Goal: Navigation & Orientation: Find specific page/section

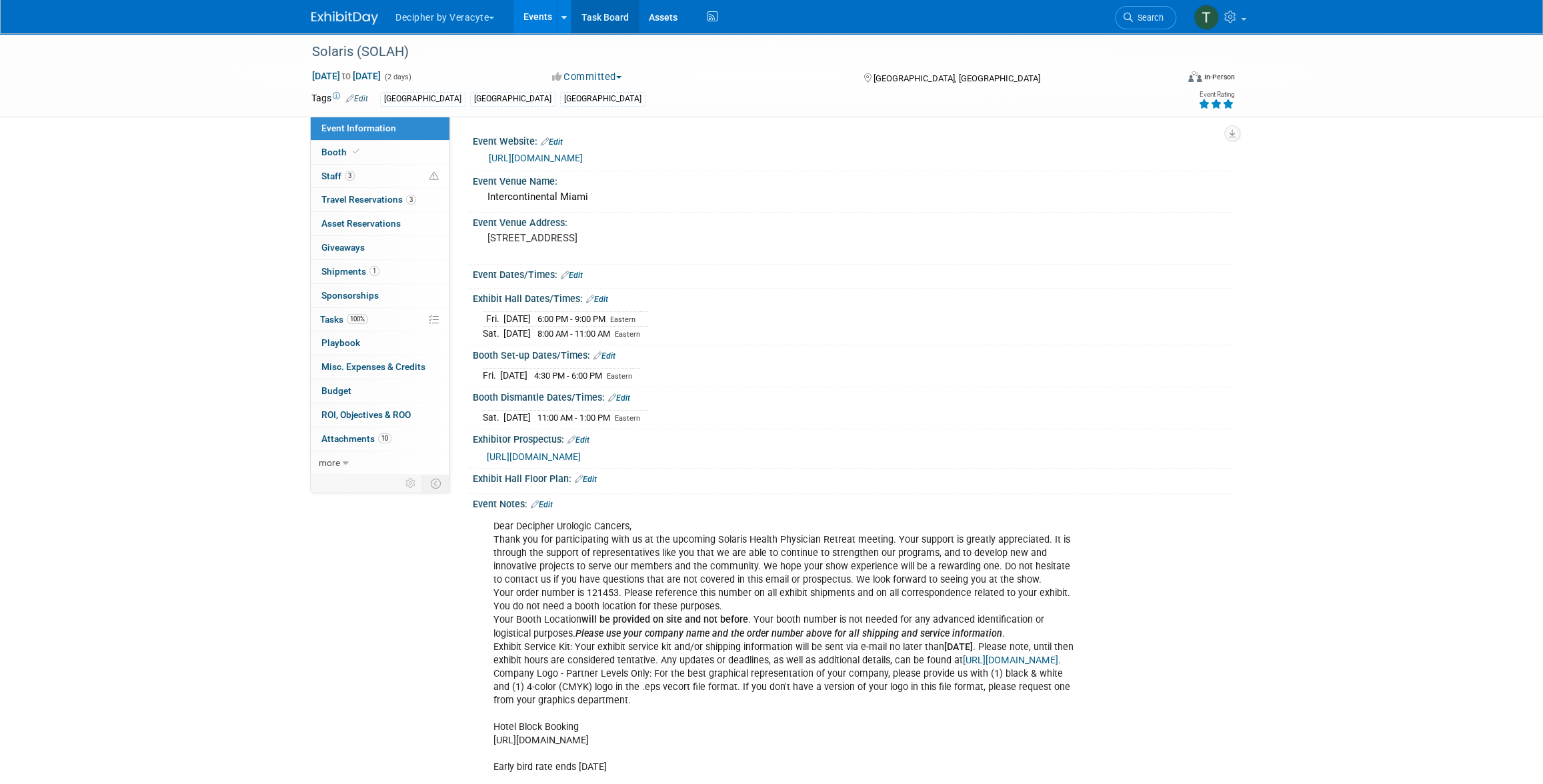
click at [600, 26] on link "Task Board" at bounding box center [605, 17] width 67 height 33
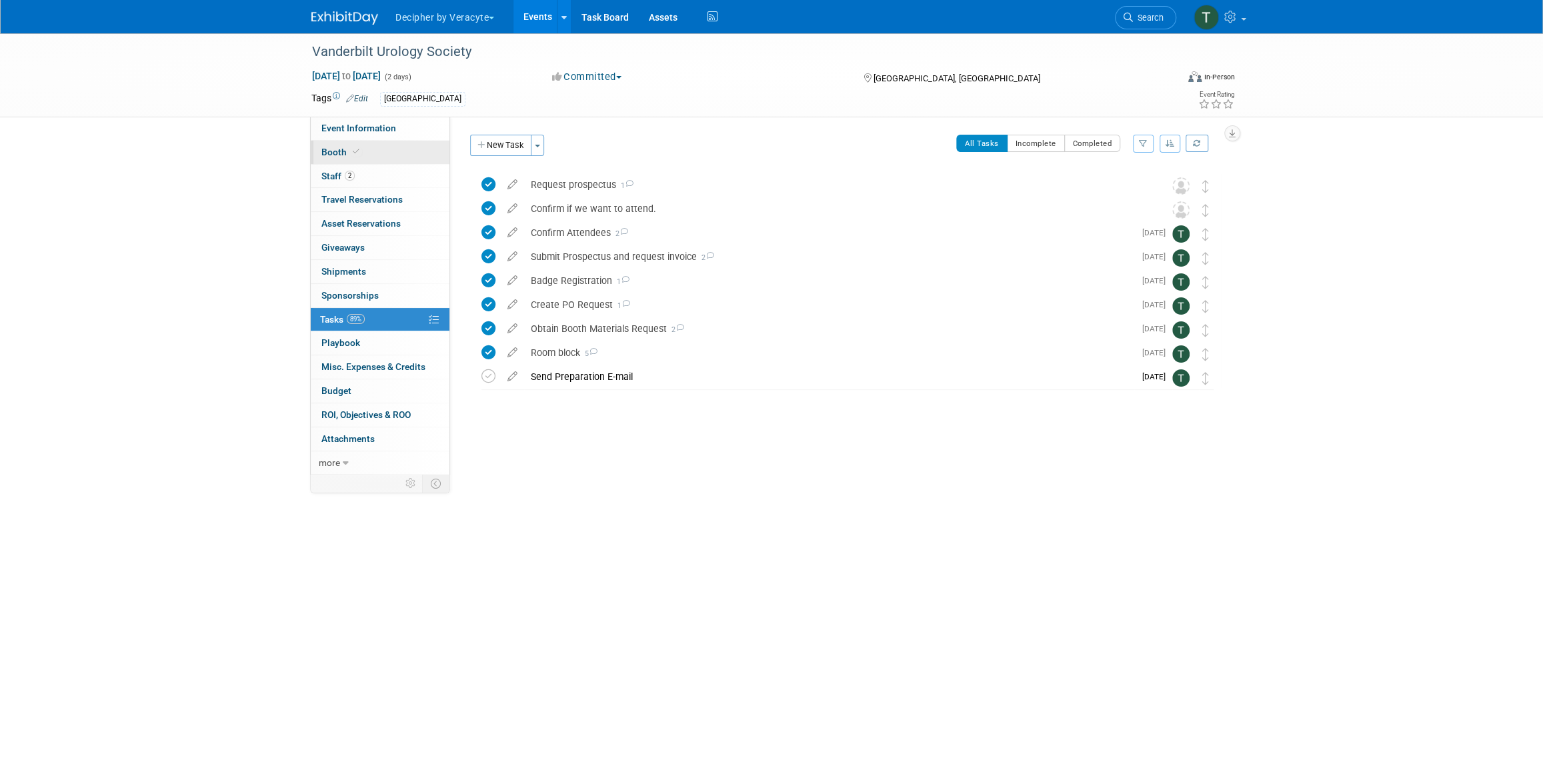
click at [379, 143] on link "Booth" at bounding box center [380, 152] width 138 height 23
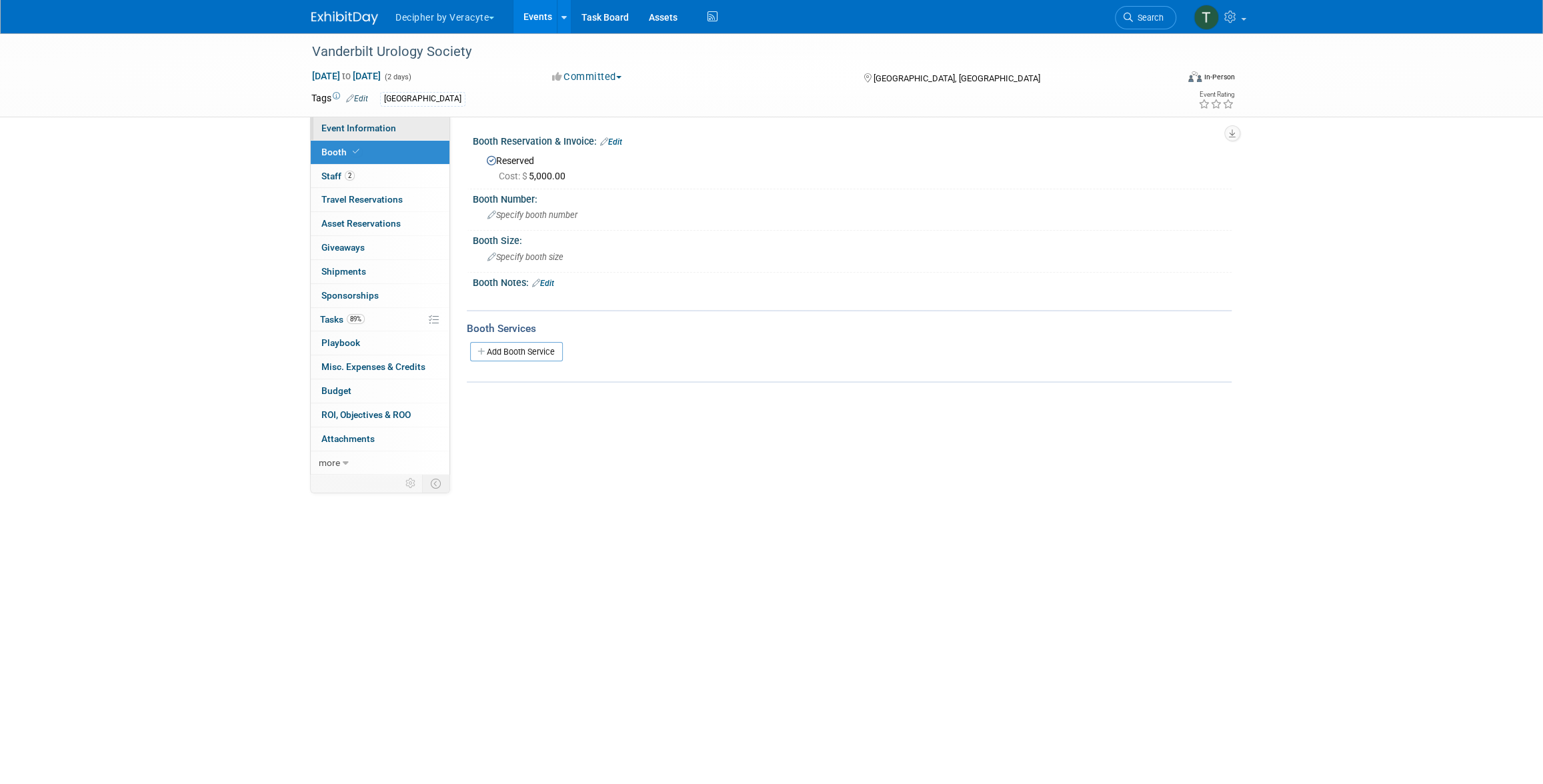
click at [389, 127] on span "Event Information" at bounding box center [359, 128] width 75 height 11
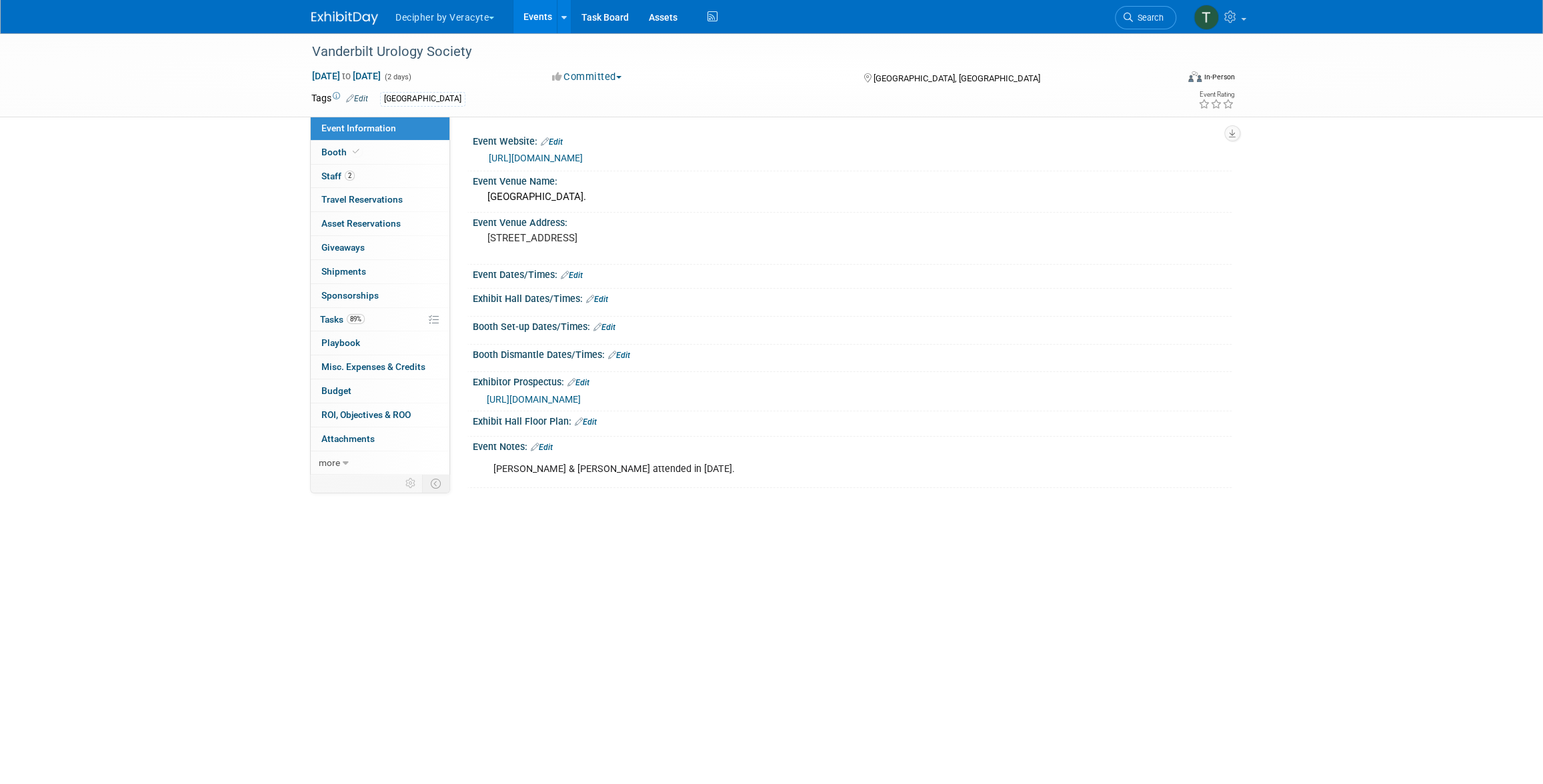
click at [608, 166] on div "[URL][DOMAIN_NAME]" at bounding box center [852, 157] width 759 height 20
click at [609, 164] on div "[URL][DOMAIN_NAME]" at bounding box center [854, 159] width 732 height 16
click at [583, 160] on link "[URL][DOMAIN_NAME]" at bounding box center [535, 158] width 94 height 11
